Goal: Task Accomplishment & Management: Manage account settings

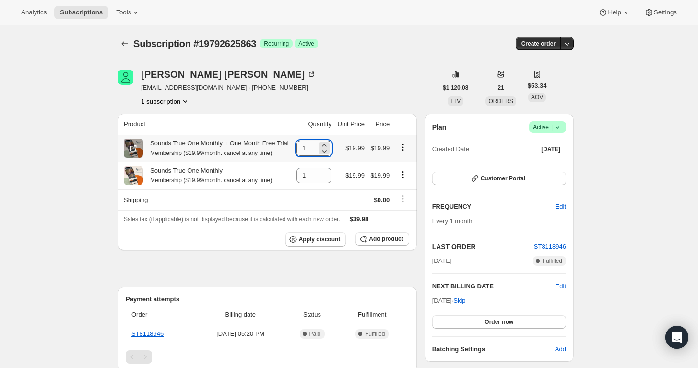
click at [315, 146] on input "1" at bounding box center [306, 148] width 21 height 15
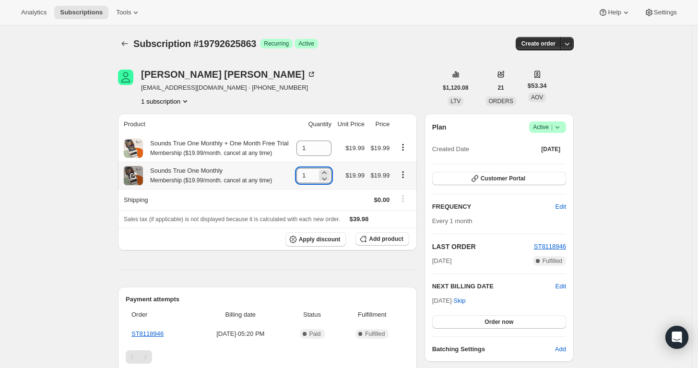
click at [314, 172] on input "1" at bounding box center [306, 175] width 21 height 15
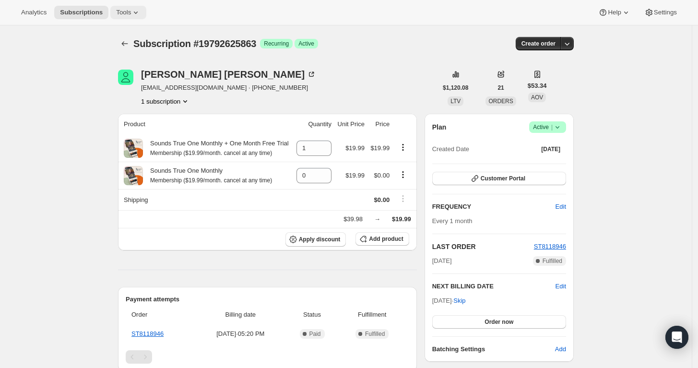
type input "1"
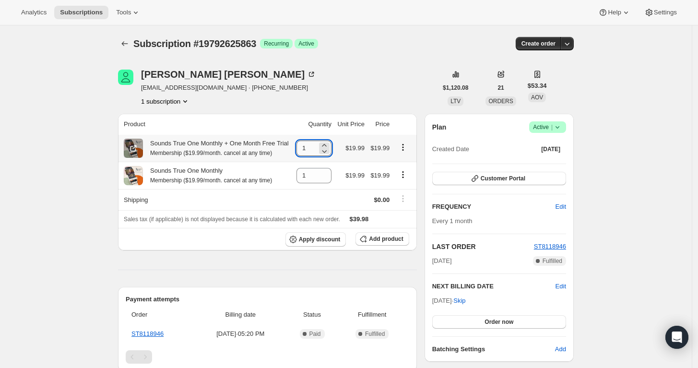
click at [316, 149] on input "1" at bounding box center [306, 148] width 21 height 15
click at [317, 169] on input "1" at bounding box center [306, 175] width 21 height 15
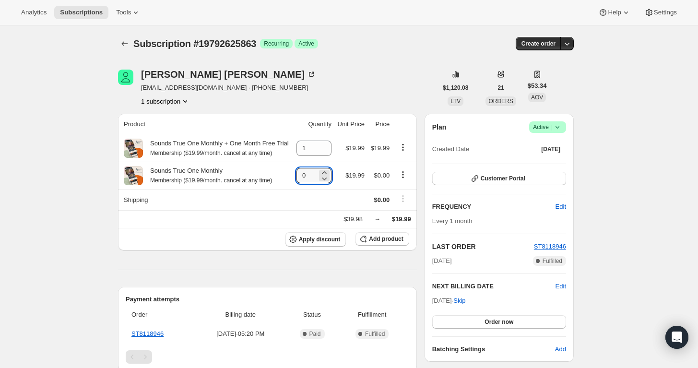
type input "0"
type input "1"
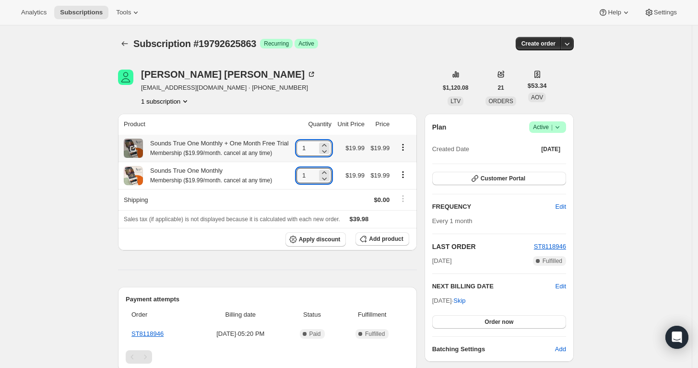
click at [314, 147] on input "1" at bounding box center [306, 148] width 21 height 15
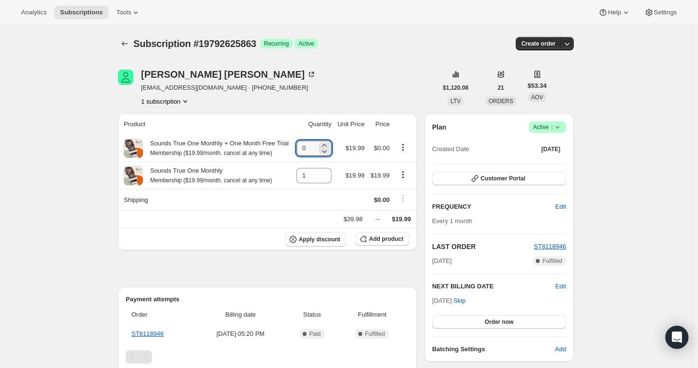
type input "0"
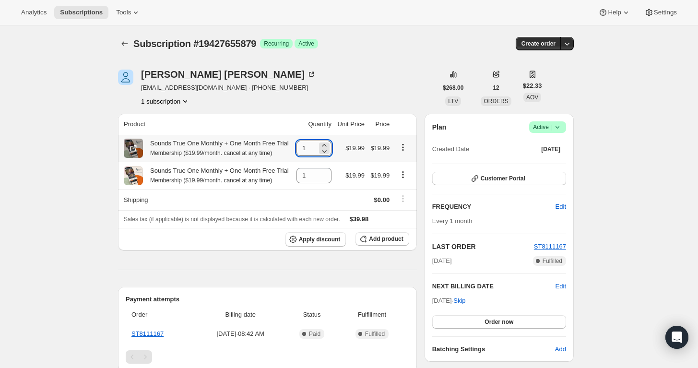
click at [314, 149] on input "1" at bounding box center [306, 148] width 21 height 15
type input "0"
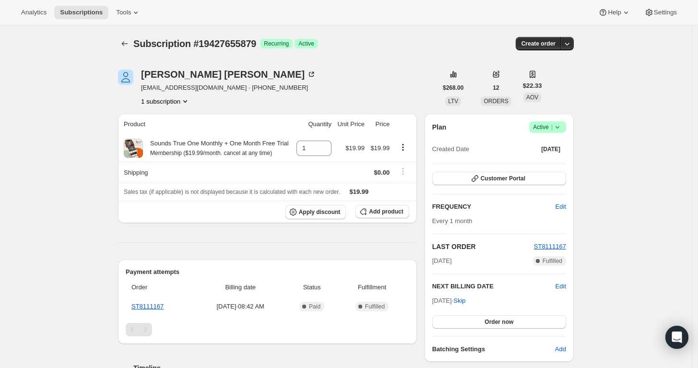
click at [188, 105] on icon "Product actions" at bounding box center [185, 101] width 10 height 10
click at [561, 247] on span "ST8111167" at bounding box center [550, 246] width 32 height 7
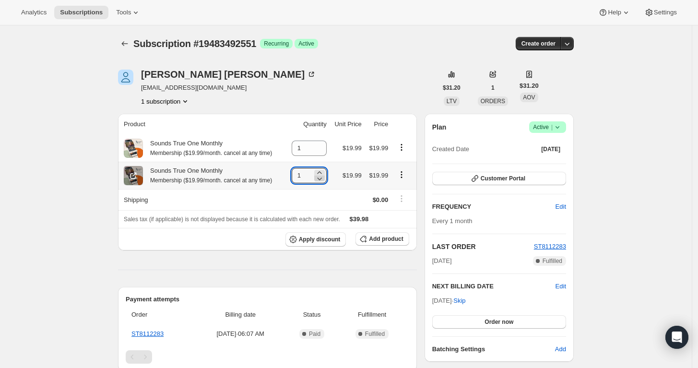
click at [324, 181] on icon at bounding box center [320, 179] width 10 height 10
type input "0"
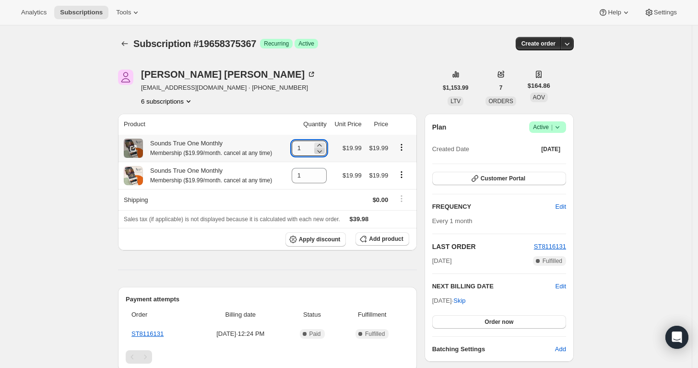
click at [321, 149] on icon at bounding box center [320, 151] width 10 height 10
type input "0"
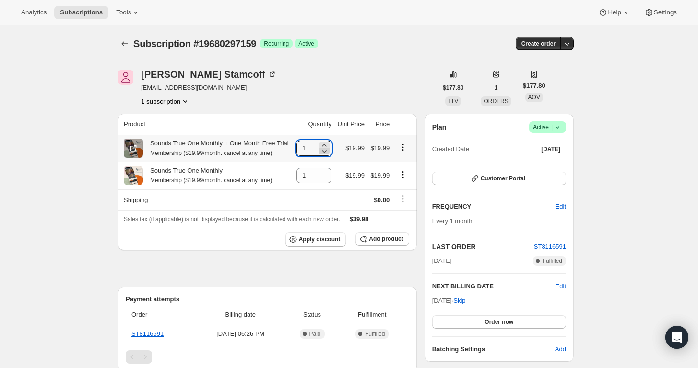
click at [326, 153] on icon at bounding box center [324, 151] width 10 height 10
type input "0"
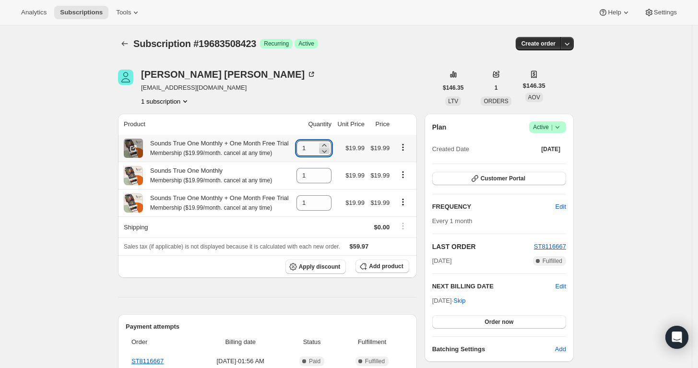
click at [327, 149] on icon at bounding box center [324, 151] width 10 height 10
type input "0"
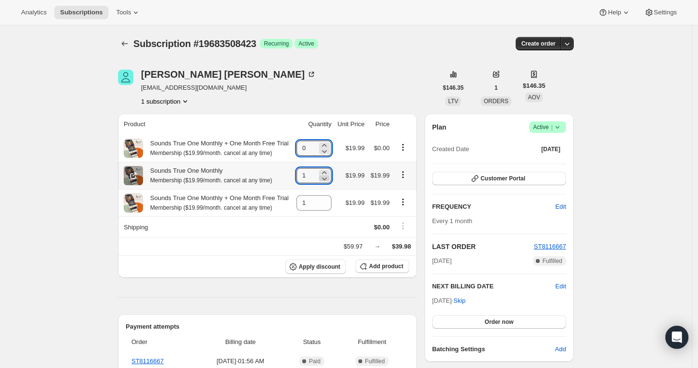
click at [326, 176] on icon at bounding box center [324, 179] width 10 height 10
type input "0"
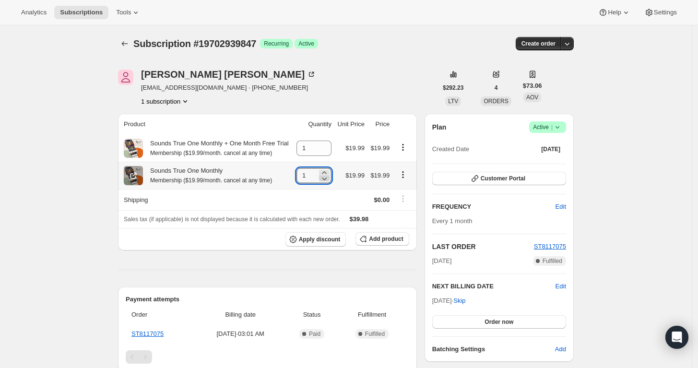
click at [329, 177] on icon at bounding box center [324, 179] width 10 height 10
type input "0"
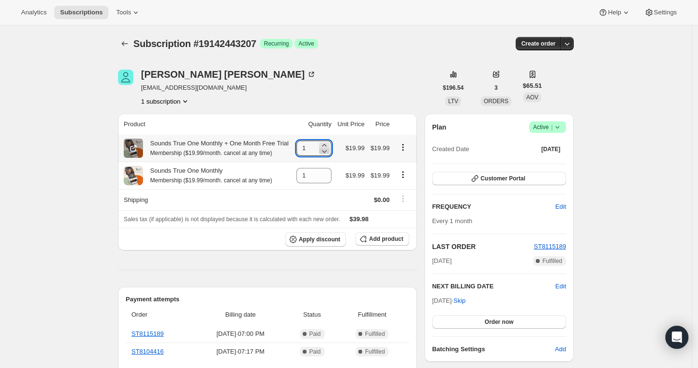
click at [327, 149] on icon at bounding box center [324, 151] width 10 height 10
type input "0"
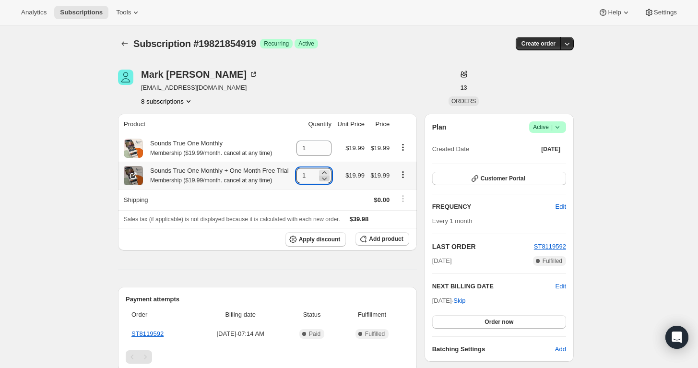
click at [327, 179] on icon at bounding box center [324, 178] width 5 height 3
type input "0"
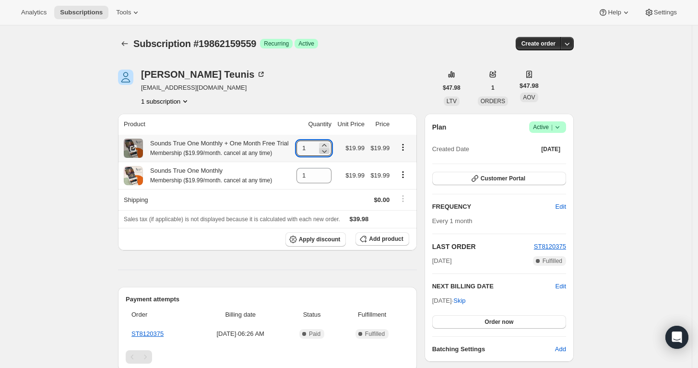
click at [326, 151] on icon at bounding box center [324, 151] width 5 height 3
type input "0"
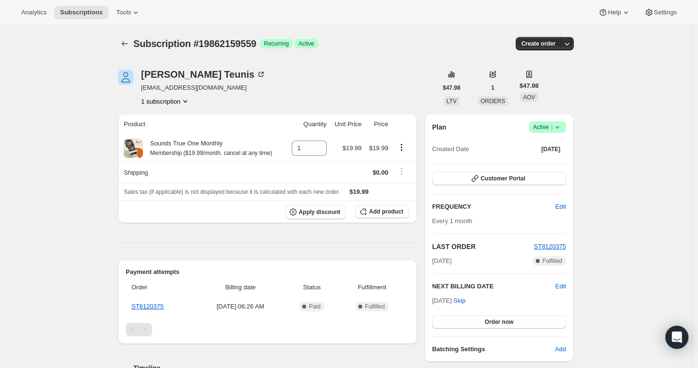
click at [170, 106] on button "1 subscription" at bounding box center [165, 101] width 49 height 10
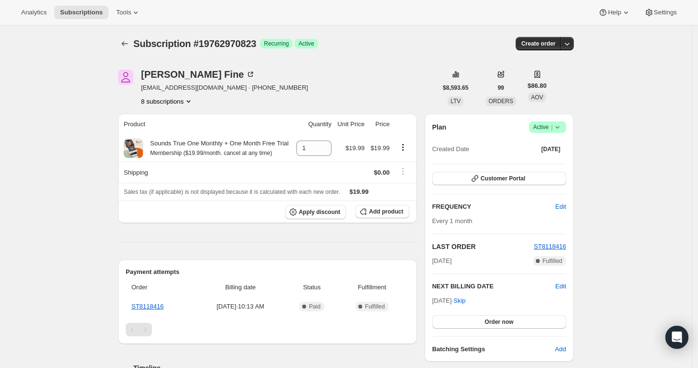
click at [565, 125] on span "Success Active |" at bounding box center [547, 127] width 37 height 12
click at [549, 150] on span "Pause subscription" at bounding box center [551, 146] width 54 height 10
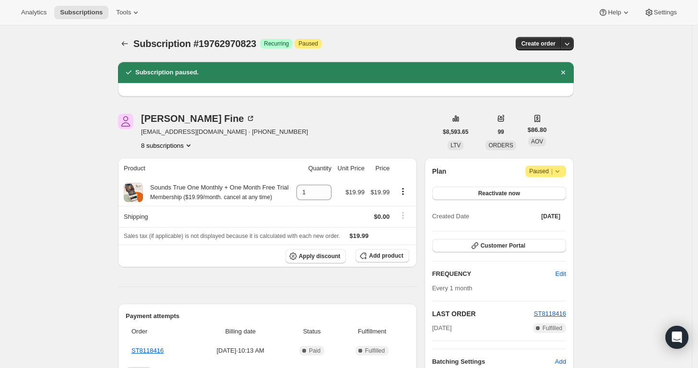
click at [557, 167] on icon at bounding box center [558, 171] width 10 height 10
click at [557, 195] on button "Cancel subscription" at bounding box center [550, 189] width 60 height 15
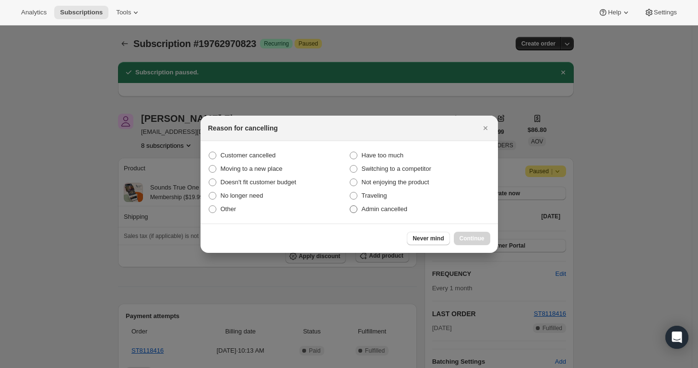
click at [380, 211] on span "Admin cancelled" at bounding box center [385, 208] width 46 height 7
click at [350, 206] on input "Admin cancelled" at bounding box center [350, 205] width 0 height 0
radio input "true"
click at [474, 238] on span "Continue" at bounding box center [472, 239] width 25 height 8
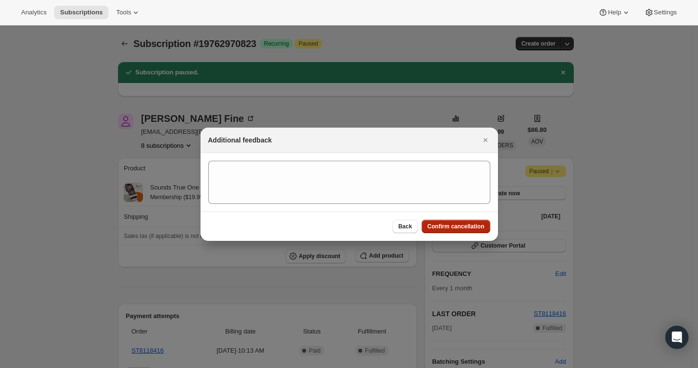
click at [474, 226] on span "Confirm cancellation" at bounding box center [455, 227] width 57 height 8
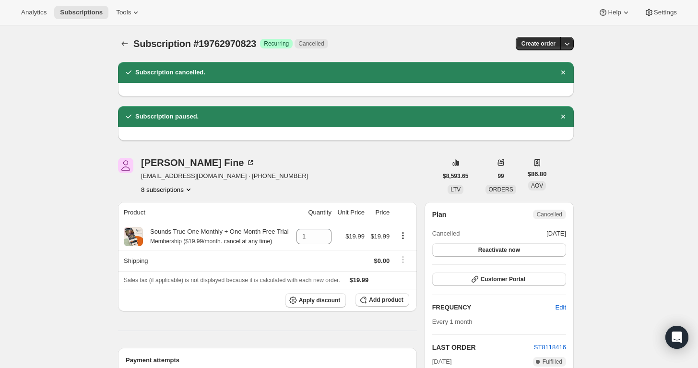
click at [175, 187] on button "8 subscriptions" at bounding box center [167, 190] width 52 height 10
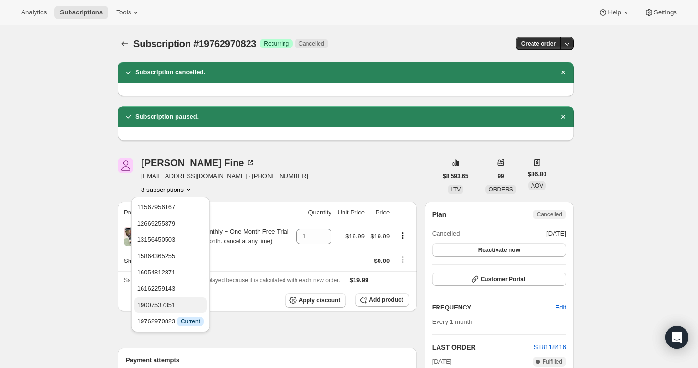
click at [183, 308] on span "19007537351" at bounding box center [170, 305] width 67 height 10
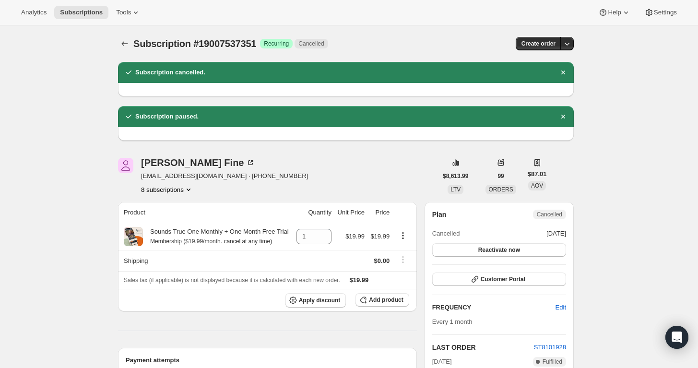
click at [183, 187] on button "8 subscriptions" at bounding box center [167, 190] width 52 height 10
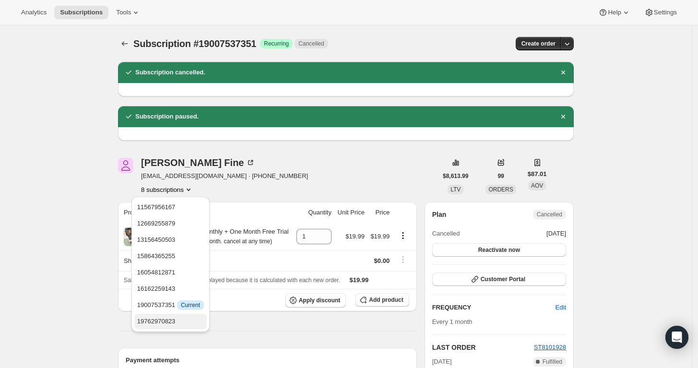
click at [174, 317] on span "19762970823" at bounding box center [170, 322] width 67 height 10
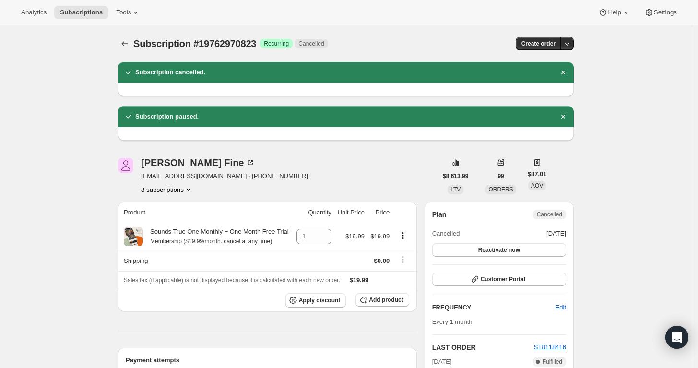
click at [181, 193] on button "8 subscriptions" at bounding box center [167, 190] width 52 height 10
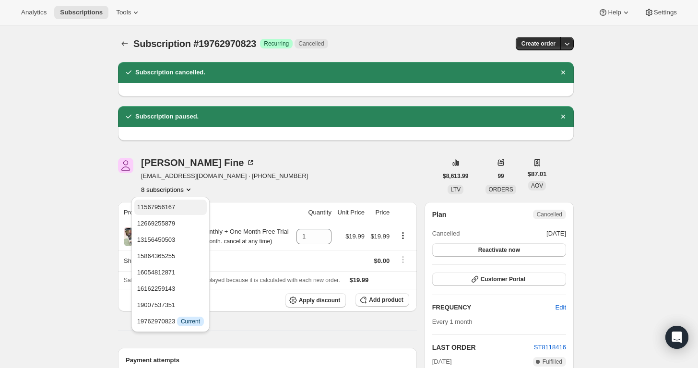
click at [178, 201] on button "11567956167" at bounding box center [170, 207] width 72 height 15
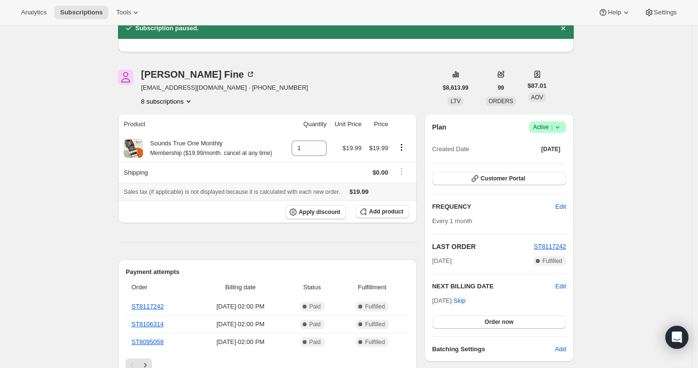
scroll to position [106, 0]
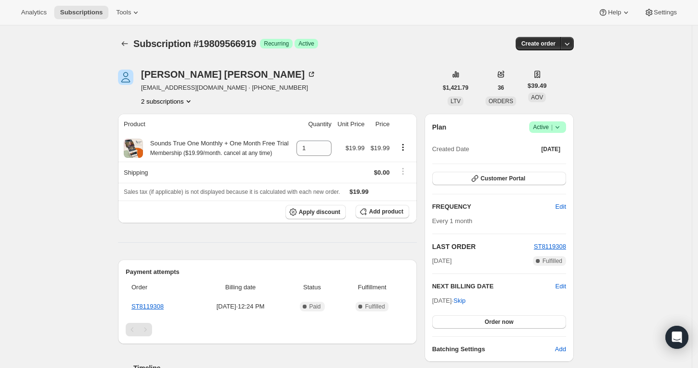
click at [191, 100] on icon "Product actions" at bounding box center [189, 101] width 10 height 10
click at [183, 134] on span "3466592455" at bounding box center [170, 135] width 67 height 10
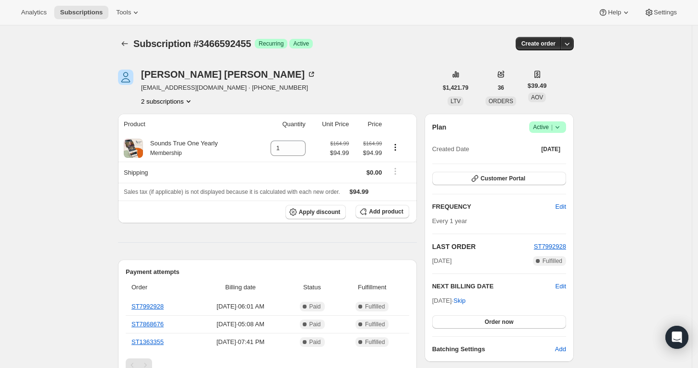
click at [188, 102] on icon "Product actions" at bounding box center [189, 101] width 10 height 10
click at [190, 120] on span "19809566919" at bounding box center [170, 119] width 63 height 10
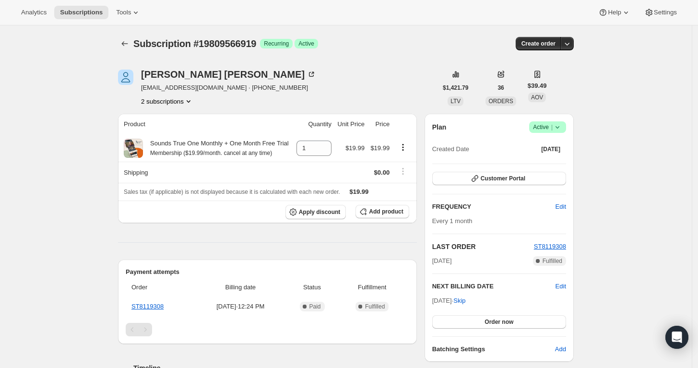
click at [560, 130] on icon at bounding box center [558, 127] width 10 height 10
click at [556, 165] on span "Cancel subscription" at bounding box center [551, 161] width 54 height 7
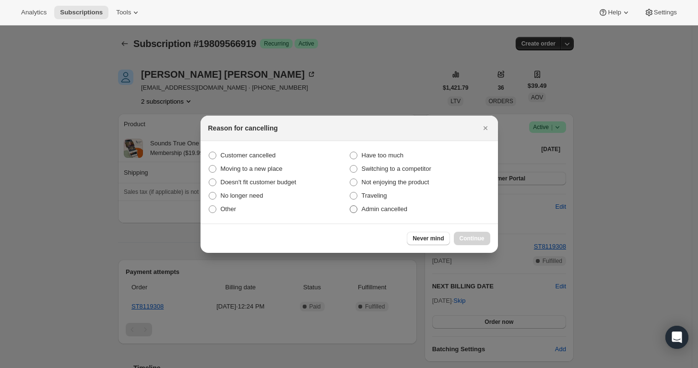
click at [369, 205] on span "Admin cancelled" at bounding box center [385, 208] width 46 height 7
click at [350, 205] on input "Admin cancelled" at bounding box center [350, 205] width 0 height 0
radio input "true"
click at [475, 241] on span "Continue" at bounding box center [472, 239] width 25 height 8
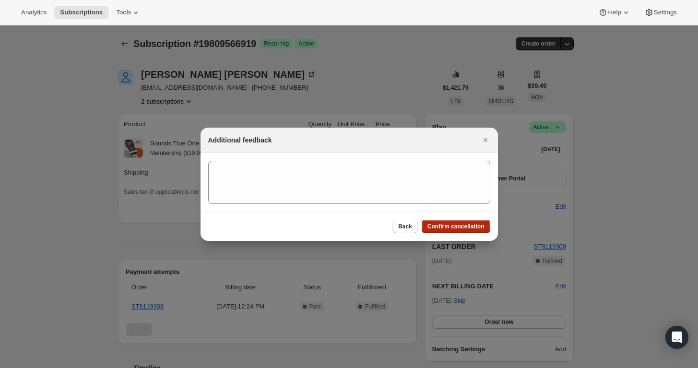
click at [463, 227] on span "Confirm cancellation" at bounding box center [455, 227] width 57 height 8
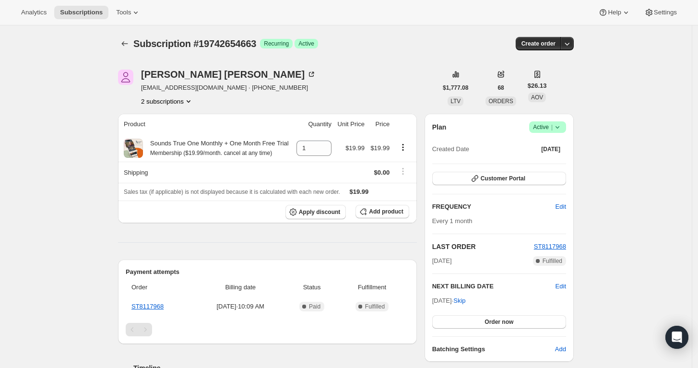
click at [558, 126] on icon at bounding box center [557, 127] width 4 height 2
click at [556, 168] on button "Cancel subscription" at bounding box center [551, 161] width 60 height 15
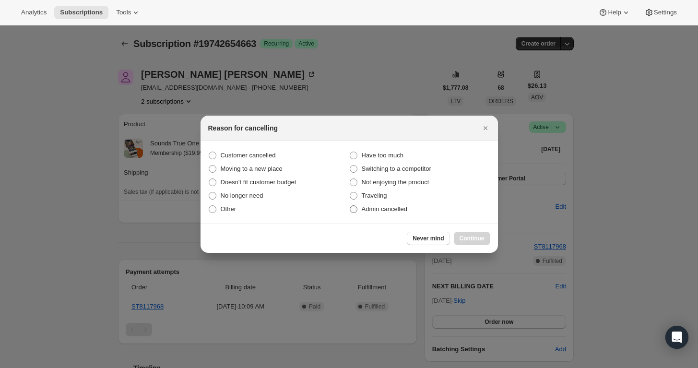
click at [375, 210] on span "Admin cancelled" at bounding box center [385, 208] width 46 height 7
click at [350, 206] on input "Admin cancelled" at bounding box center [350, 205] width 0 height 0
radio input "true"
click at [462, 235] on span "Continue" at bounding box center [472, 239] width 25 height 8
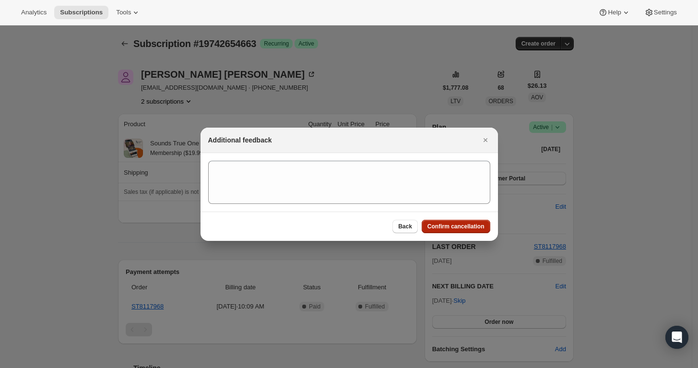
click at [457, 229] on span "Confirm cancellation" at bounding box center [455, 227] width 57 height 8
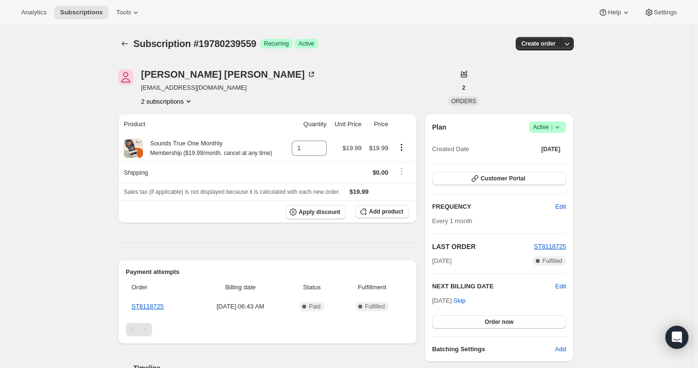
click at [183, 94] on div "[PERSON_NAME] [EMAIL_ADDRESS][DOMAIN_NAME] 2 subscriptions" at bounding box center [228, 88] width 175 height 36
click at [180, 97] on button "2 subscriptions" at bounding box center [167, 101] width 52 height 10
click at [177, 126] on ul "19780174023 19780239559 Info Current" at bounding box center [170, 127] width 72 height 32
click at [177, 125] on button "19780174023" at bounding box center [170, 118] width 72 height 15
click at [556, 121] on span "Success Active |" at bounding box center [547, 127] width 37 height 12
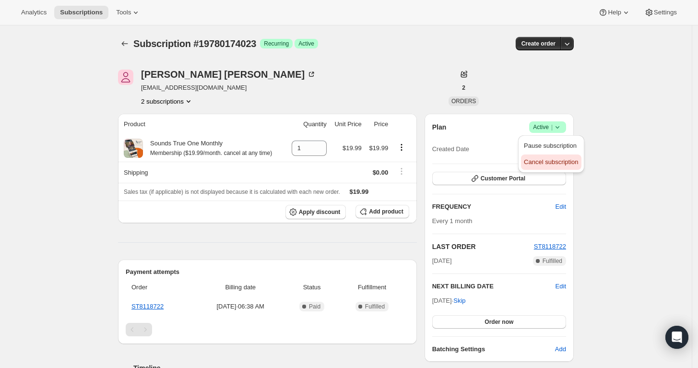
click at [551, 160] on span "Cancel subscription" at bounding box center [551, 161] width 54 height 7
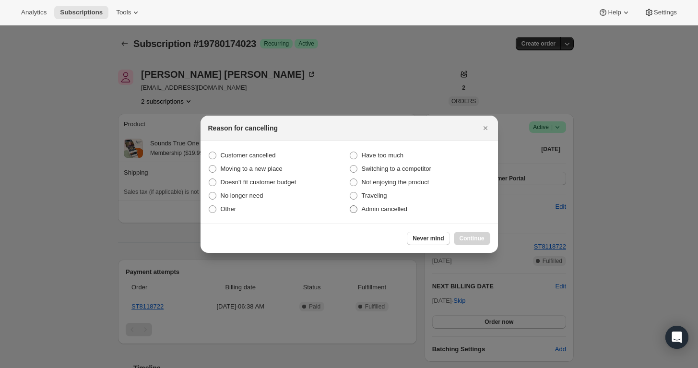
click at [389, 210] on span "Admin cancelled" at bounding box center [385, 208] width 46 height 7
click at [350, 206] on input "Admin cancelled" at bounding box center [350, 205] width 0 height 0
radio input "true"
click at [470, 237] on span "Continue" at bounding box center [472, 239] width 25 height 8
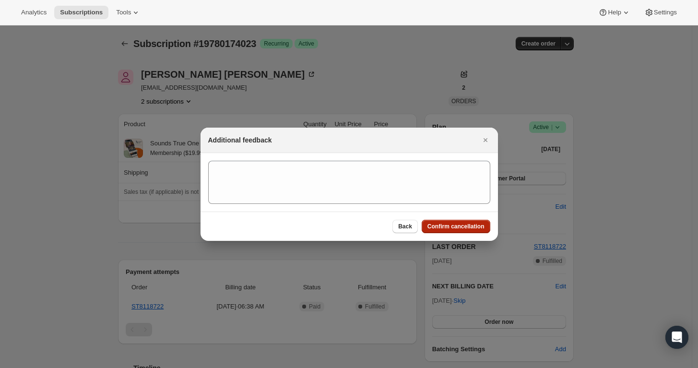
click at [459, 228] on span "Confirm cancellation" at bounding box center [455, 227] width 57 height 8
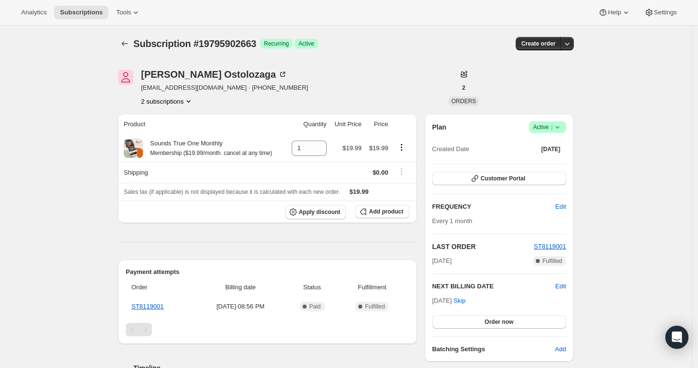
click at [192, 99] on icon "Product actions" at bounding box center [189, 101] width 10 height 10
click at [188, 118] on span "19769753799" at bounding box center [170, 119] width 67 height 10
click at [176, 100] on button "2 subscriptions" at bounding box center [167, 101] width 52 height 10
click at [182, 130] on span "19795902663" at bounding box center [170, 135] width 67 height 10
click at [562, 129] on icon at bounding box center [558, 127] width 10 height 10
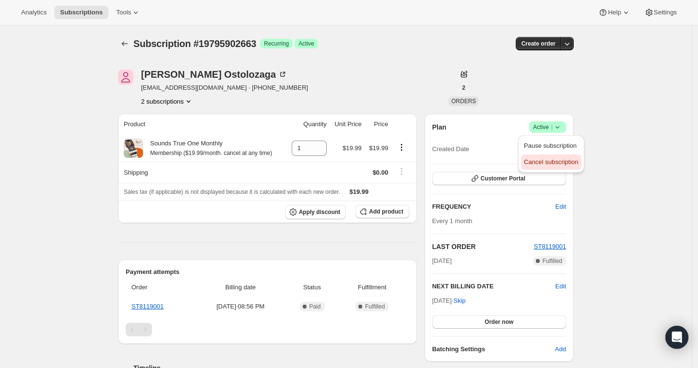
click at [553, 159] on span "Cancel subscription" at bounding box center [551, 161] width 54 height 7
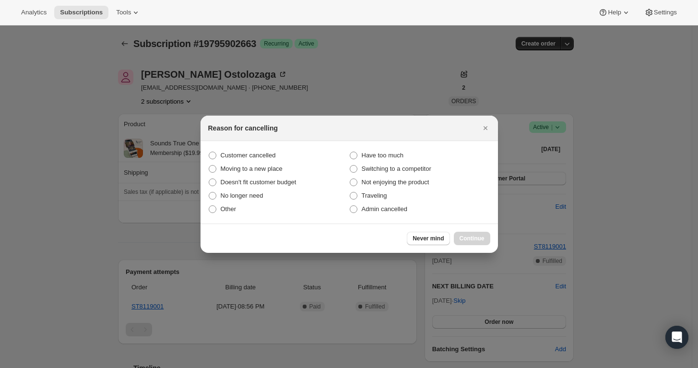
click at [391, 209] on span "Admin cancelled" at bounding box center [385, 208] width 46 height 7
click at [350, 206] on input "Admin cancelled" at bounding box center [350, 205] width 0 height 0
radio input "true"
click at [472, 233] on button "Continue" at bounding box center [472, 238] width 36 height 13
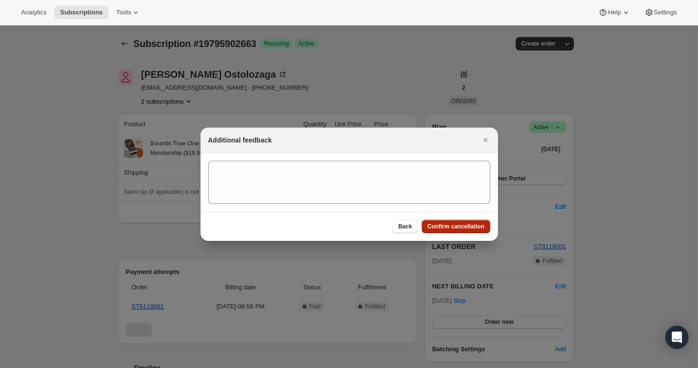
click at [463, 226] on span "Confirm cancellation" at bounding box center [455, 227] width 57 height 8
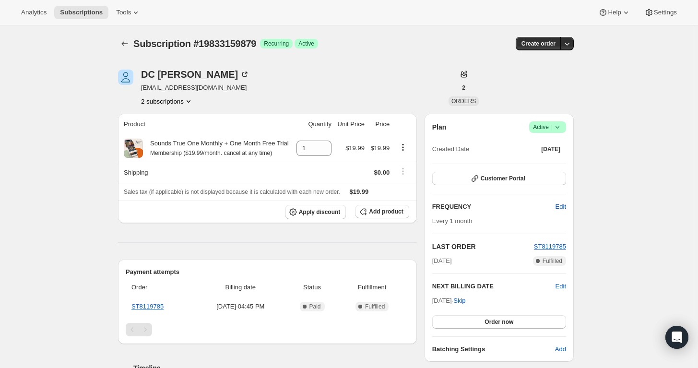
click at [553, 126] on span "Active |" at bounding box center [547, 127] width 29 height 10
click at [542, 155] on button "Cancel subscription" at bounding box center [551, 161] width 60 height 15
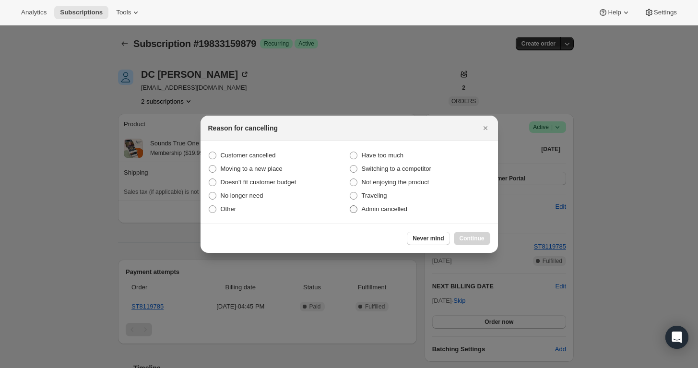
click at [389, 212] on span "Admin cancelled" at bounding box center [385, 208] width 46 height 7
click at [350, 206] on input "Admin cancelled" at bounding box center [350, 205] width 0 height 0
radio input "true"
click at [462, 236] on span "Continue" at bounding box center [472, 239] width 25 height 8
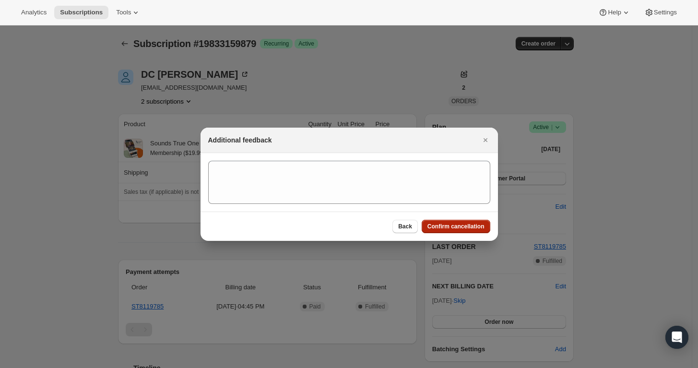
click at [456, 229] on span "Confirm cancellation" at bounding box center [455, 227] width 57 height 8
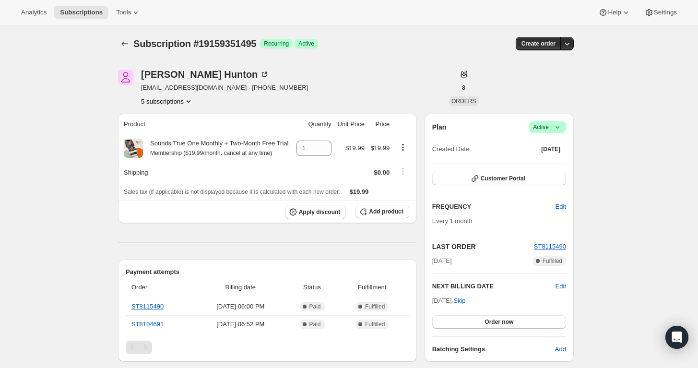
click at [559, 128] on icon at bounding box center [558, 127] width 10 height 10
click at [563, 150] on span "Pause subscription" at bounding box center [551, 146] width 54 height 10
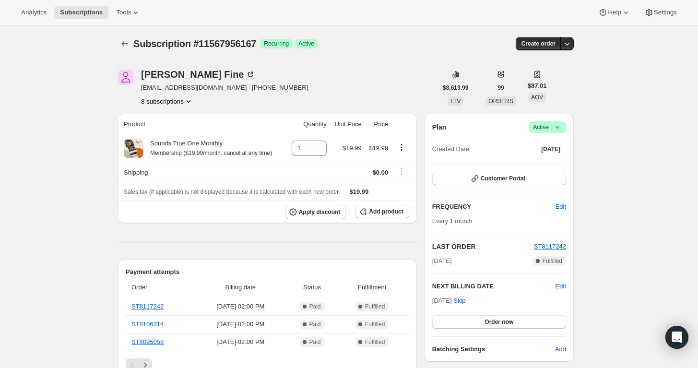
click at [191, 103] on icon "Product actions" at bounding box center [189, 101] width 10 height 10
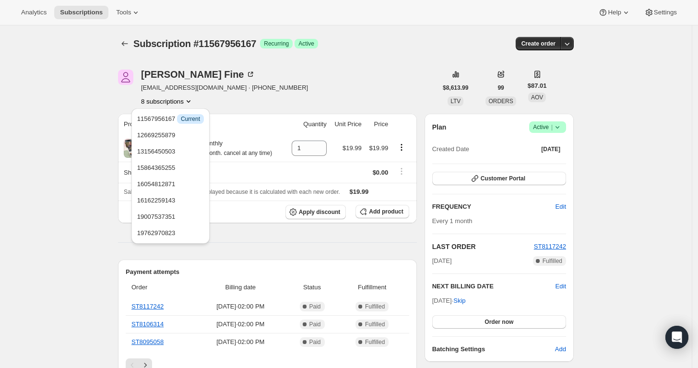
click at [368, 74] on div "[PERSON_NAME] Fine [EMAIL_ADDRESS][DOMAIN_NAME] · [PHONE_NUMBER] 8 subscriptions" at bounding box center [277, 88] width 319 height 36
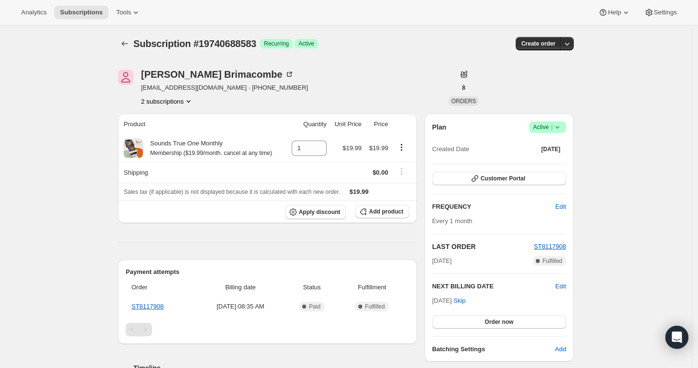
click at [562, 130] on icon at bounding box center [558, 127] width 10 height 10
click at [557, 148] on span "Pause subscription" at bounding box center [550, 145] width 53 height 7
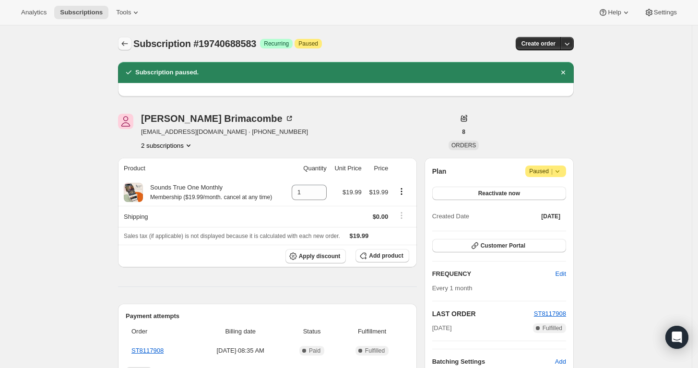
click at [126, 47] on icon "Subscriptions" at bounding box center [125, 44] width 10 height 10
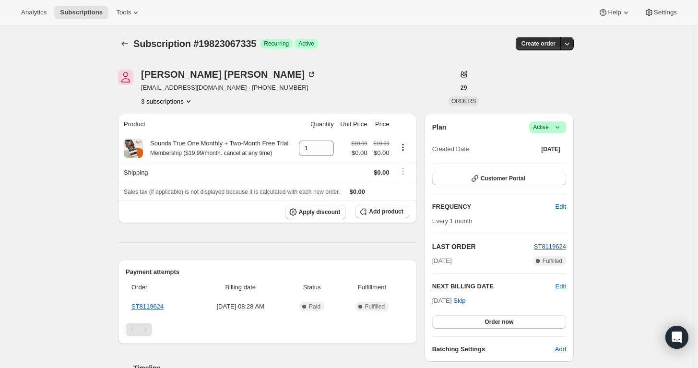
click at [558, 127] on icon at bounding box center [558, 127] width 10 height 10
click at [561, 149] on span "Pause subscription" at bounding box center [550, 145] width 53 height 7
click at [557, 131] on icon at bounding box center [558, 127] width 10 height 10
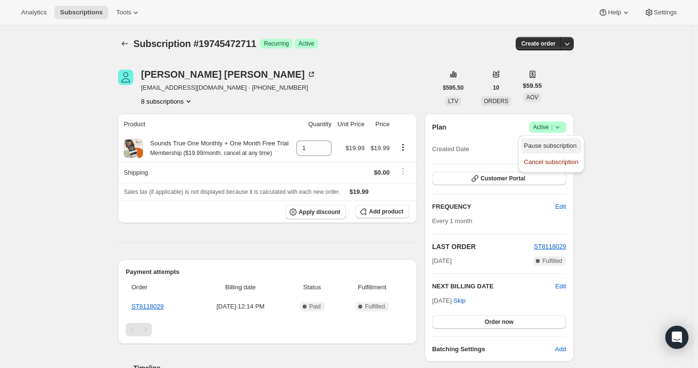
click at [551, 147] on span "Pause subscription" at bounding box center [550, 145] width 53 height 7
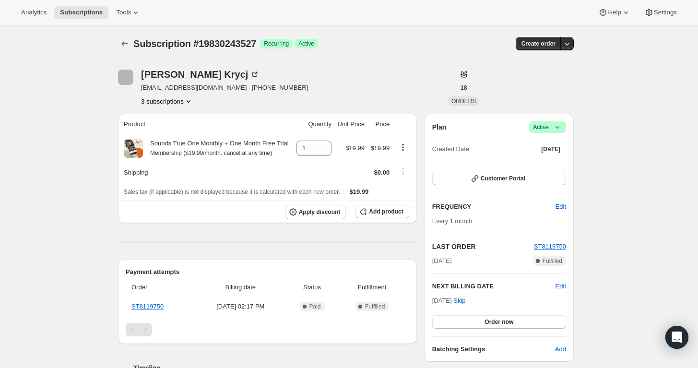
click at [560, 125] on icon at bounding box center [558, 127] width 10 height 10
click at [558, 145] on span "Pause subscription" at bounding box center [550, 145] width 53 height 7
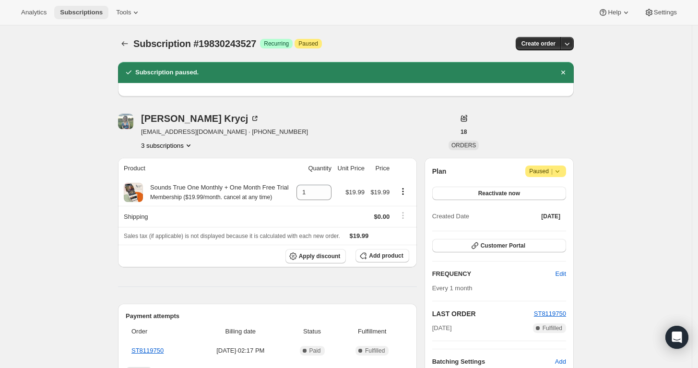
click at [80, 12] on span "Subscriptions" at bounding box center [81, 13] width 43 height 8
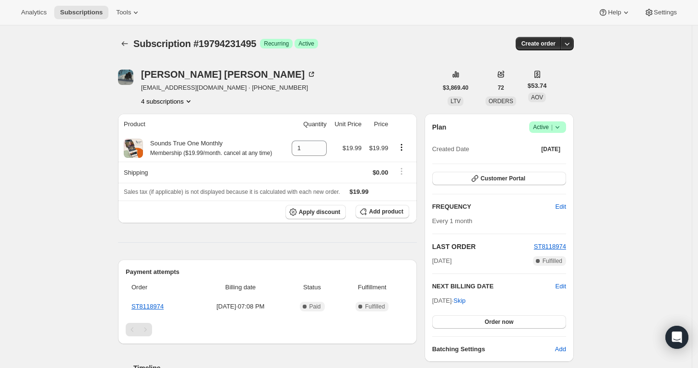
click at [547, 126] on span "Active |" at bounding box center [547, 127] width 29 height 10
click at [550, 161] on span "Cancel subscription" at bounding box center [551, 161] width 54 height 7
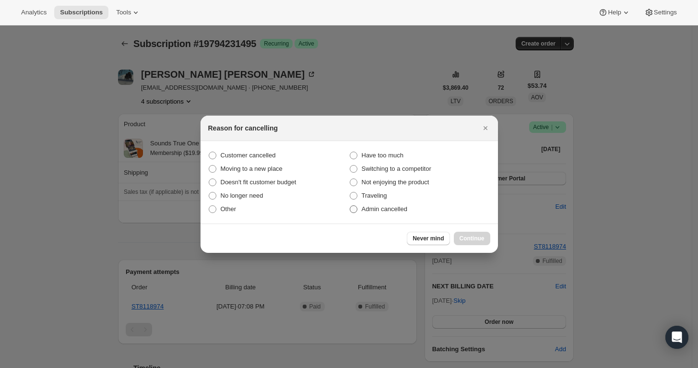
click at [402, 211] on span "Admin cancelled" at bounding box center [385, 208] width 46 height 7
click at [350, 206] on input "Admin cancelled" at bounding box center [350, 205] width 0 height 0
radio input "true"
click at [465, 238] on span "Continue" at bounding box center [472, 239] width 25 height 8
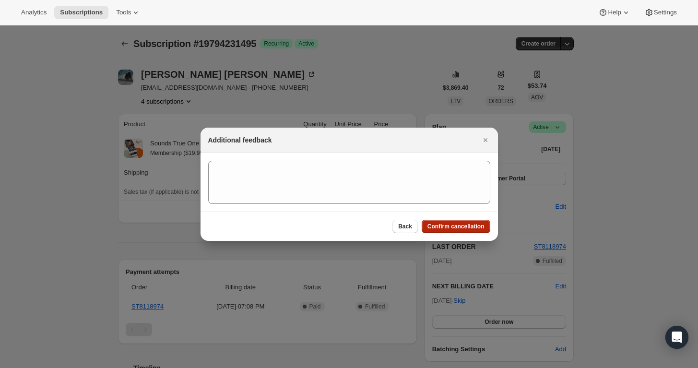
click at [467, 225] on span "Confirm cancellation" at bounding box center [455, 227] width 57 height 8
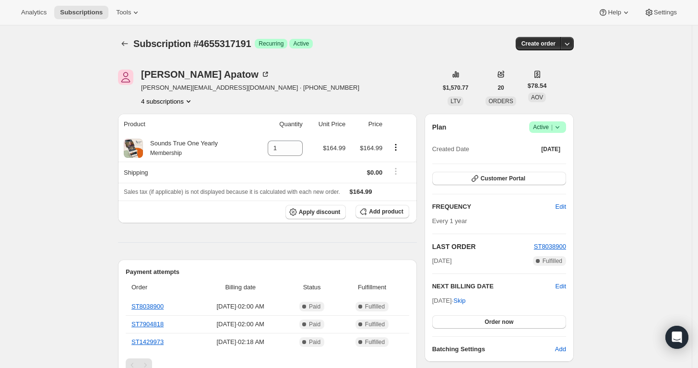
click at [181, 103] on button "4 subscriptions" at bounding box center [167, 101] width 52 height 10
click at [181, 163] on span "Info Current" at bounding box center [188, 168] width 27 height 10
click at [181, 159] on button "19832701127" at bounding box center [170, 151] width 69 height 15
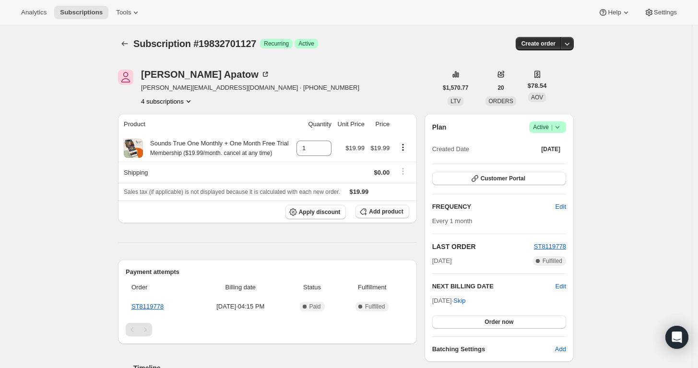
click at [562, 133] on div "Plan Success Active | Created Date Aug 23, 2025" at bounding box center [499, 138] width 134 height 35
click at [566, 131] on span "Success Active |" at bounding box center [547, 127] width 37 height 12
click at [556, 165] on span "Cancel subscription" at bounding box center [551, 161] width 54 height 7
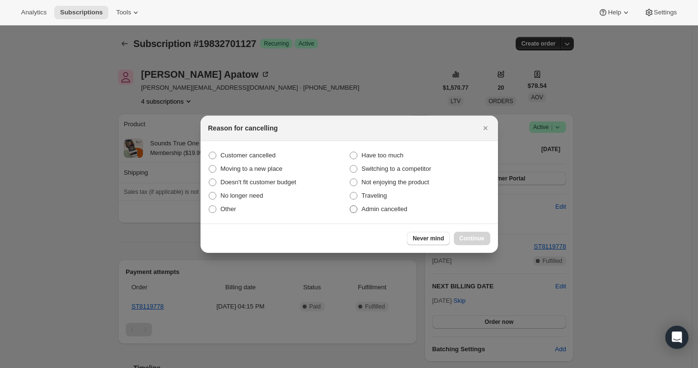
click at [390, 208] on span "Admin cancelled" at bounding box center [385, 208] width 46 height 7
click at [350, 206] on input "Admin cancelled" at bounding box center [350, 205] width 0 height 0
radio input "true"
click at [469, 241] on span "Continue" at bounding box center [472, 239] width 25 height 8
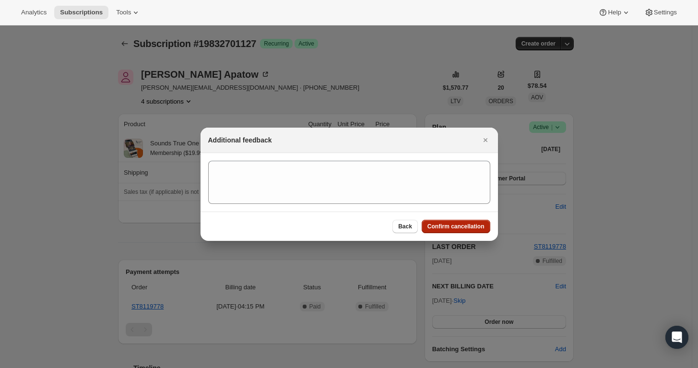
click at [451, 222] on button "Confirm cancellation" at bounding box center [456, 226] width 69 height 13
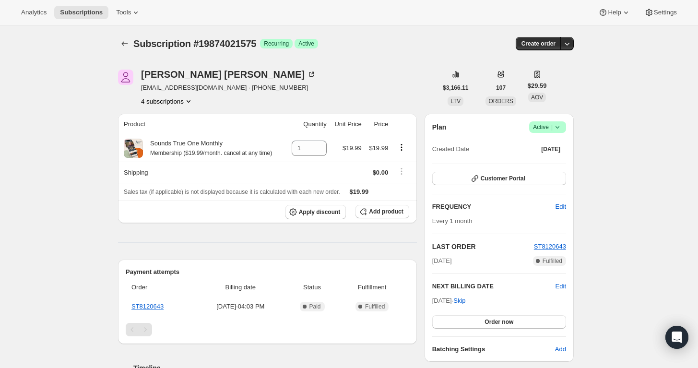
click at [566, 127] on span "Success Active |" at bounding box center [547, 127] width 37 height 12
click at [567, 173] on div "Pause subscription Cancel subscription" at bounding box center [550, 156] width 73 height 47
click at [559, 130] on icon at bounding box center [558, 127] width 10 height 10
click at [559, 159] on span "Cancel subscription" at bounding box center [551, 161] width 54 height 7
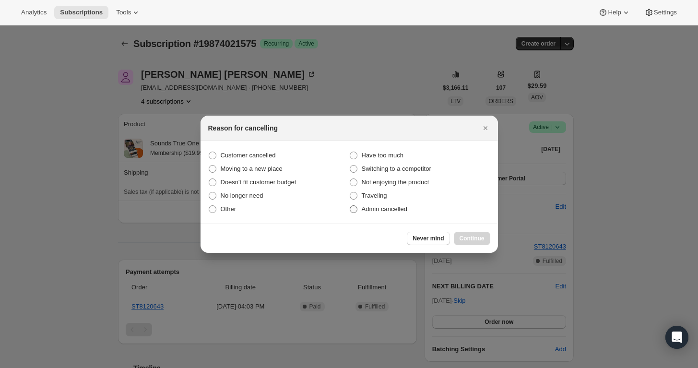
click at [393, 209] on span "Admin cancelled" at bounding box center [385, 208] width 46 height 7
click at [350, 206] on input "Admin cancelled" at bounding box center [350, 205] width 0 height 0
radio input "true"
click at [472, 233] on button "Continue" at bounding box center [472, 238] width 36 height 13
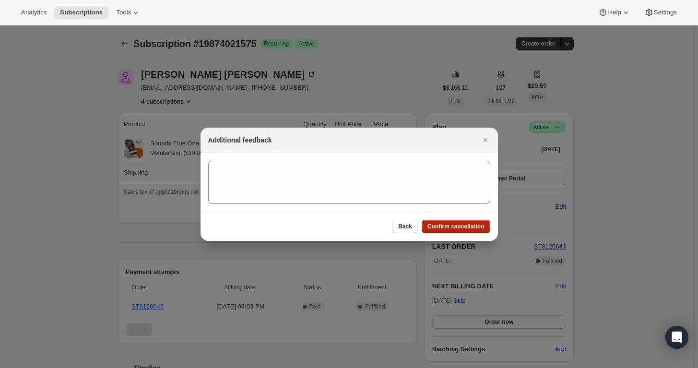
click at [474, 222] on button "Confirm cancellation" at bounding box center [456, 226] width 69 height 13
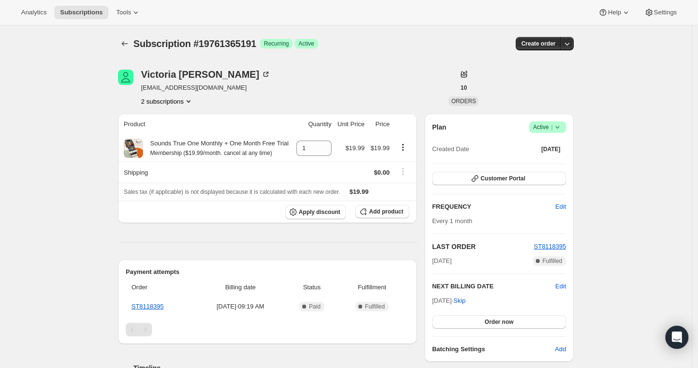
click at [192, 108] on div "[PERSON_NAME] [EMAIL_ADDRESS][DOMAIN_NAME] 2 subscriptions 10 ORDERS Product Qu…" at bounding box center [341, 315] width 463 height 522
click at [189, 106] on icon "Product actions" at bounding box center [189, 101] width 10 height 10
click at [182, 130] on span "19769917639" at bounding box center [170, 135] width 67 height 10
click at [191, 101] on icon "Product actions" at bounding box center [189, 101] width 10 height 10
click at [189, 118] on span "19761365191" at bounding box center [170, 119] width 67 height 10
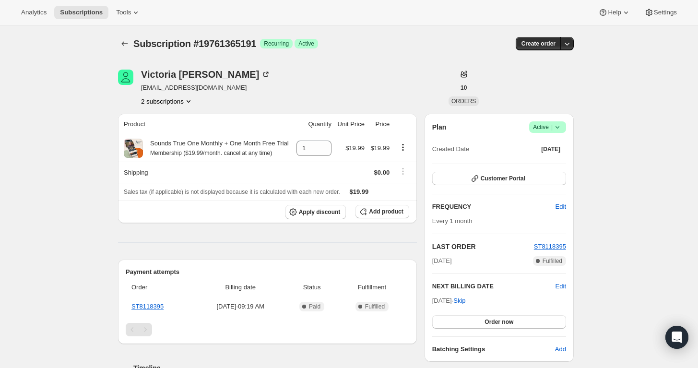
click at [562, 126] on icon at bounding box center [558, 127] width 10 height 10
click at [558, 151] on button "Pause subscription" at bounding box center [551, 145] width 60 height 15
